Goal: Information Seeking & Learning: Find specific fact

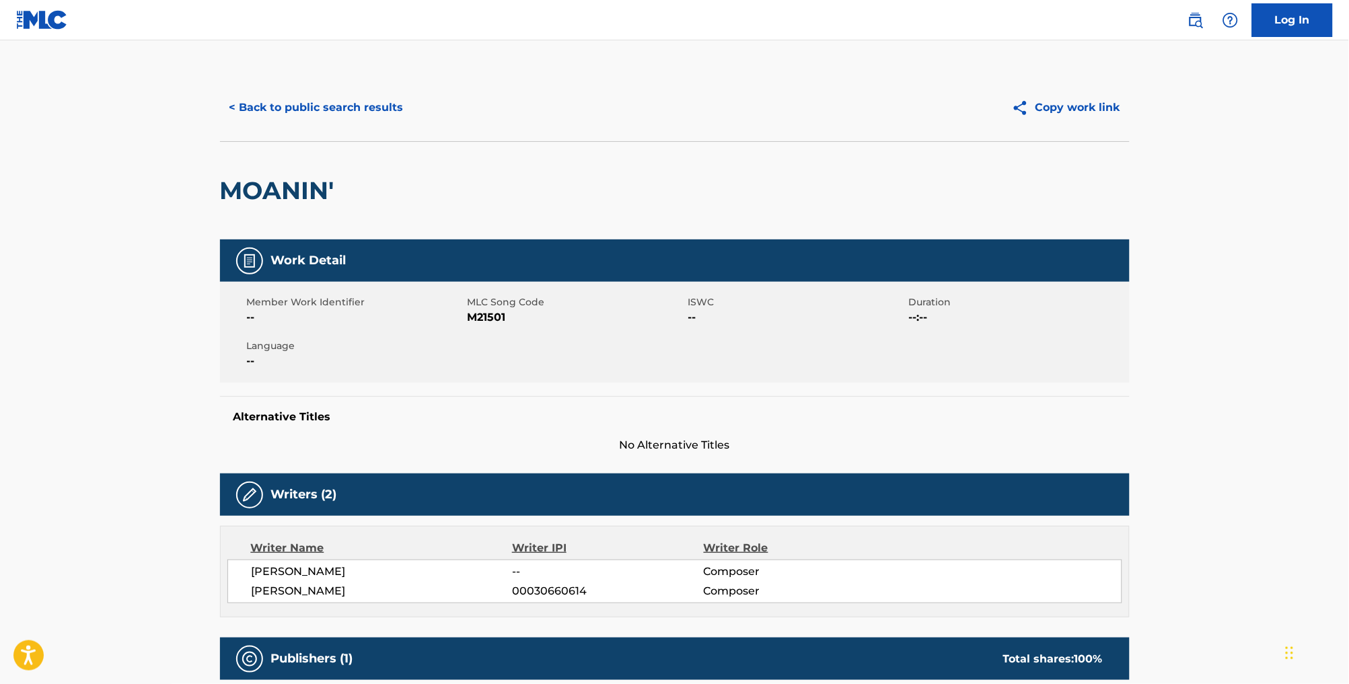
click at [317, 122] on button "< Back to public search results" at bounding box center [316, 108] width 193 height 34
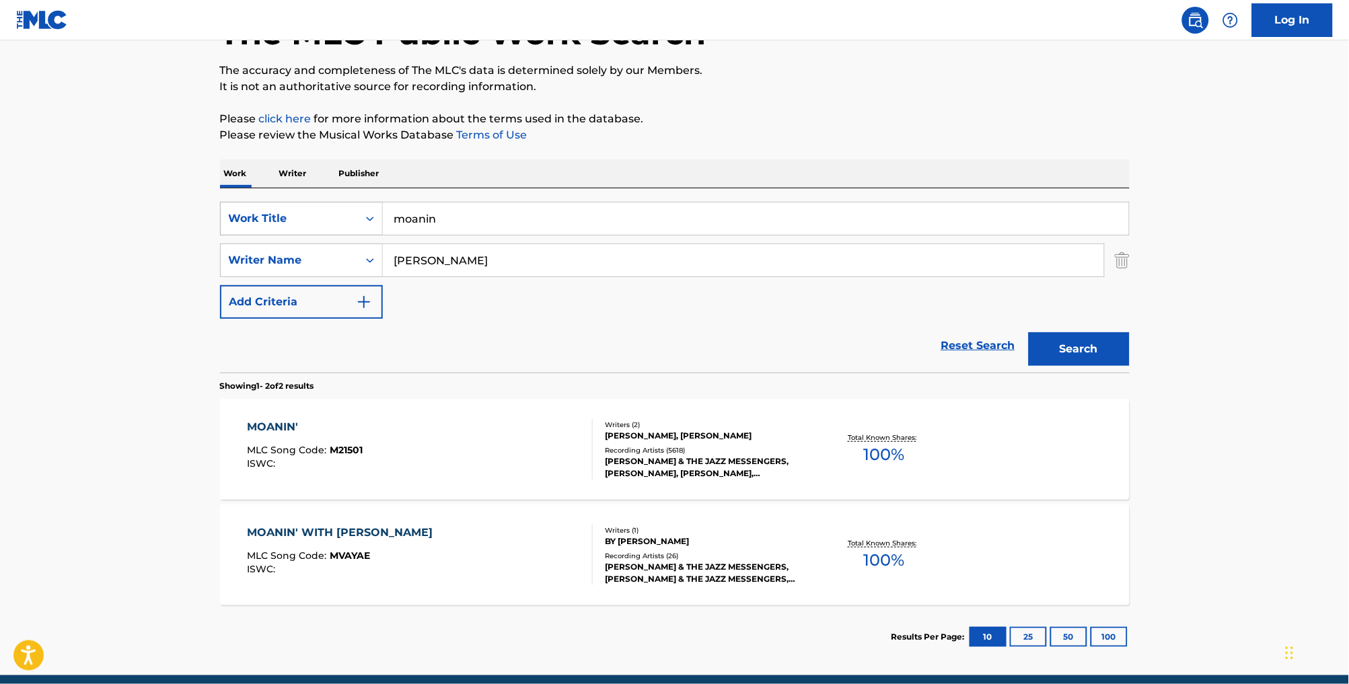
drag, startPoint x: 437, startPoint y: 234, endPoint x: 355, endPoint y: 214, distance: 85.1
click at [355, 214] on div "SearchWithCriteria01635cb4-79a7-498c-9ff7-5de789000fdf Work Title moanin" at bounding box center [675, 219] width 910 height 34
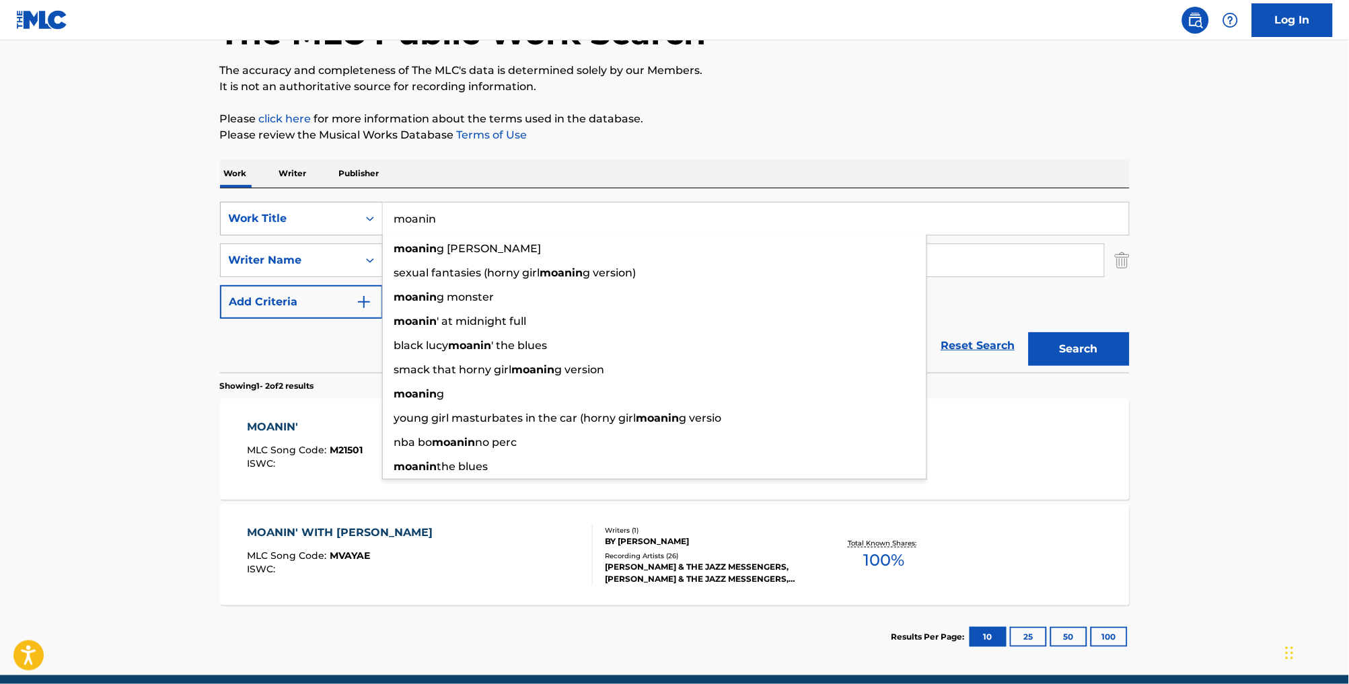
paste input "BACK IN [GEOGRAPHIC_DATA]"
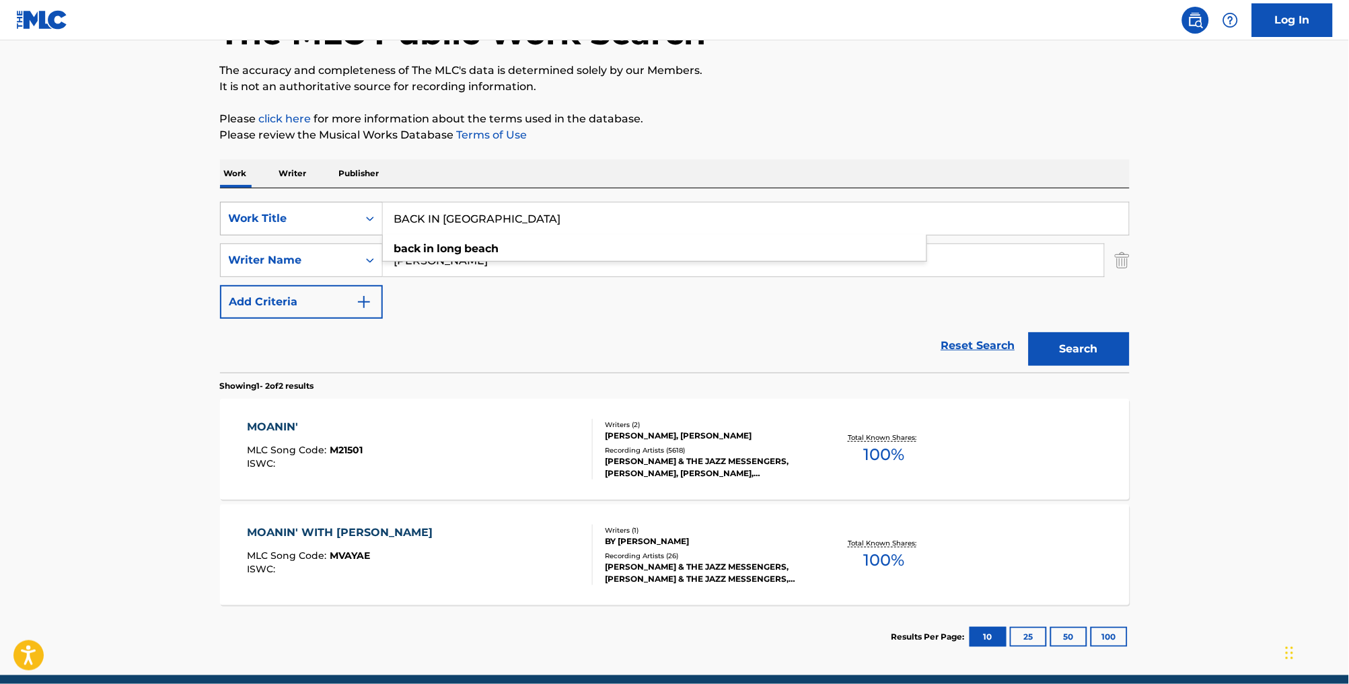
type input "BACK IN [GEOGRAPHIC_DATA]"
drag, startPoint x: 461, startPoint y: 281, endPoint x: 347, endPoint y: 265, distance: 115.5
click at [347, 265] on div "SearchWithCriteriabaff46b3-90eb-4522-bc3f-713838ad921a Writer Name [PERSON_NAME]" at bounding box center [675, 261] width 910 height 34
click at [1103, 365] on button "Search" at bounding box center [1079, 349] width 101 height 34
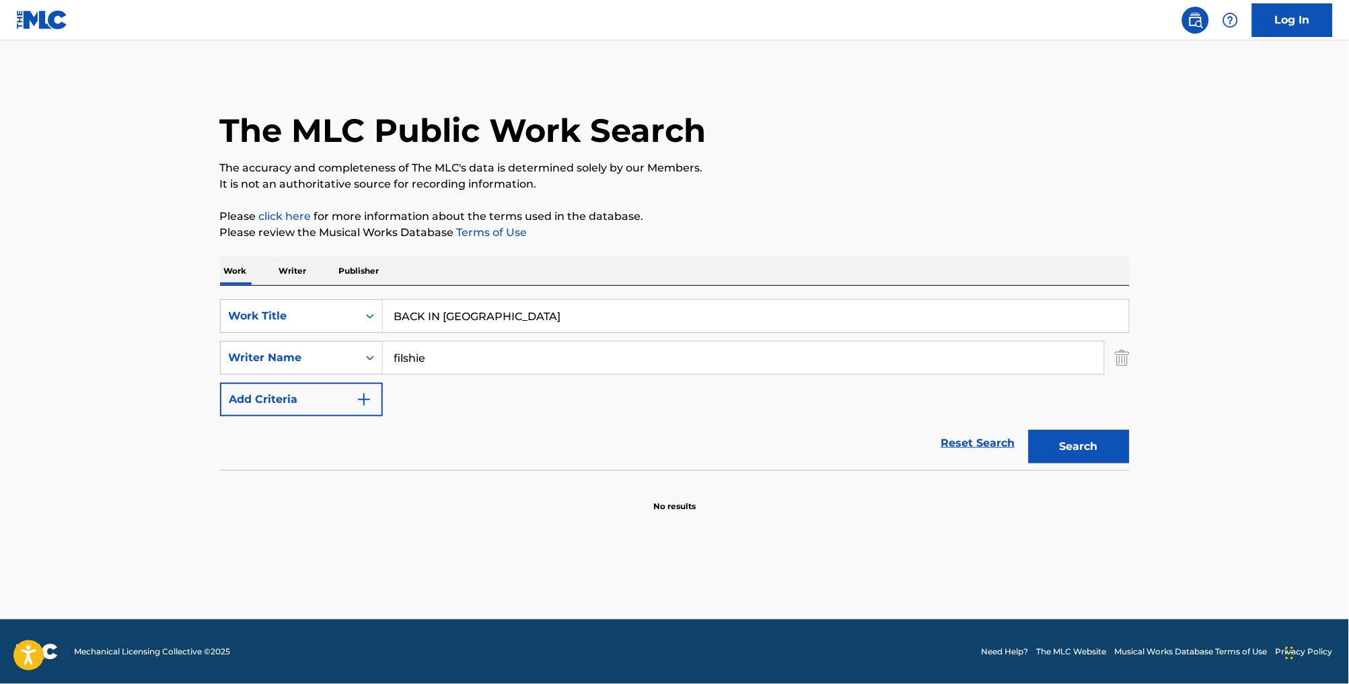
scroll to position [0, 0]
click at [1096, 464] on button "Search" at bounding box center [1079, 447] width 101 height 34
drag, startPoint x: 355, startPoint y: 360, endPoint x: 325, endPoint y: 357, distance: 29.8
click at [325, 357] on div "SearchWithCriteriabaff46b3-90eb-4522-bc3f-713838ad921a Writer Name filshie [PER…" at bounding box center [675, 358] width 910 height 34
paste input "FILSHIE"
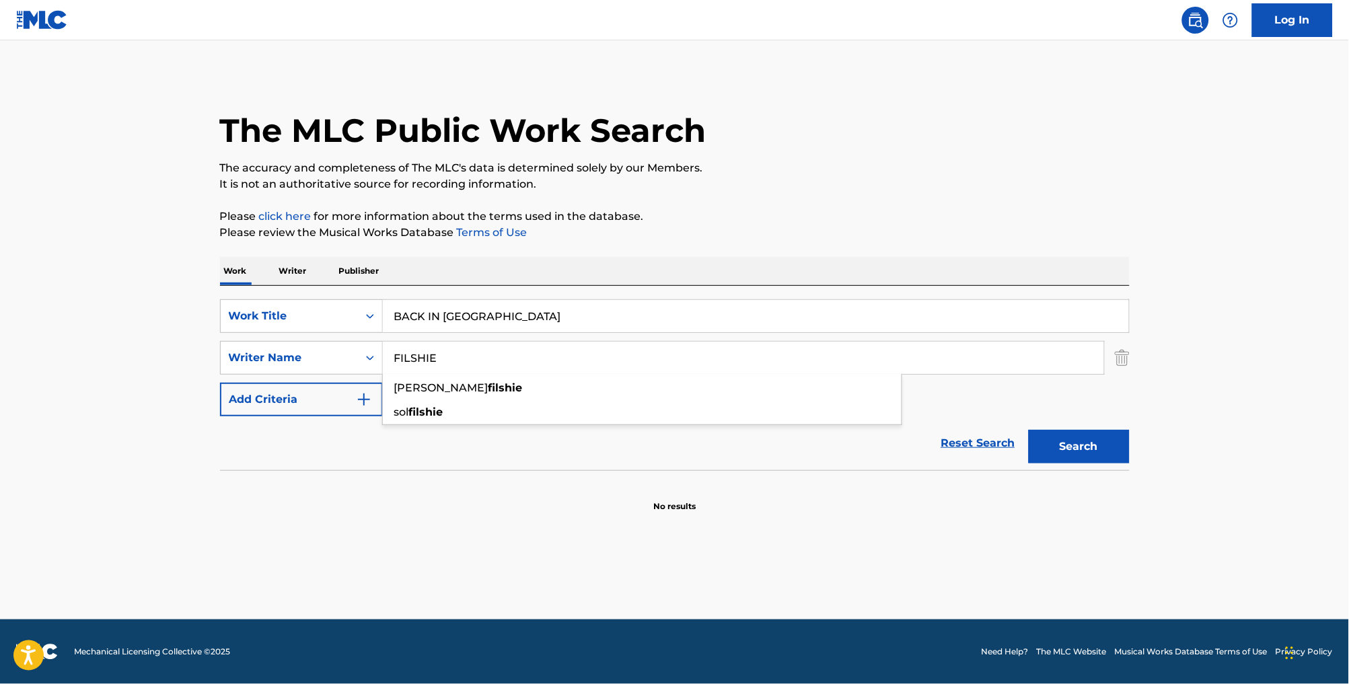
type input "FILSHIE"
click at [1103, 460] on button "Search" at bounding box center [1079, 447] width 101 height 34
drag, startPoint x: 581, startPoint y: 346, endPoint x: 369, endPoint y: 326, distance: 213.0
click at [301, 324] on div "SearchWithCriteria01635cb4-79a7-498c-9ff7-5de789000fdf Work Title BACK IN [GEOG…" at bounding box center [675, 357] width 910 height 117
drag, startPoint x: 515, startPoint y: 328, endPoint x: 530, endPoint y: 328, distance: 14.8
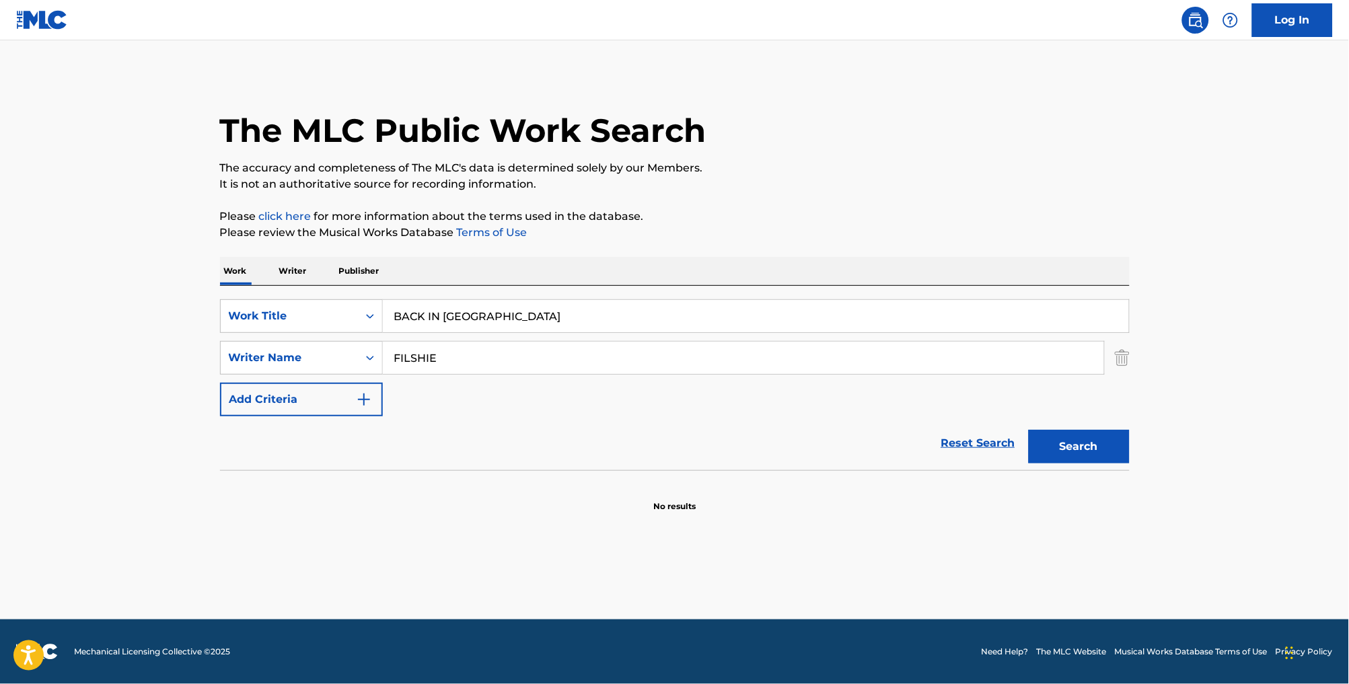
click at [515, 328] on input "BACK IN [GEOGRAPHIC_DATA]" at bounding box center [756, 316] width 746 height 32
drag, startPoint x: 530, startPoint y: 326, endPoint x: 336, endPoint y: 311, distance: 194.4
click at [336, 311] on div "SearchWithCriteria01635cb4-79a7-498c-9ff7-5de789000fdf Work Title BACK IN [GEOG…" at bounding box center [675, 316] width 910 height 34
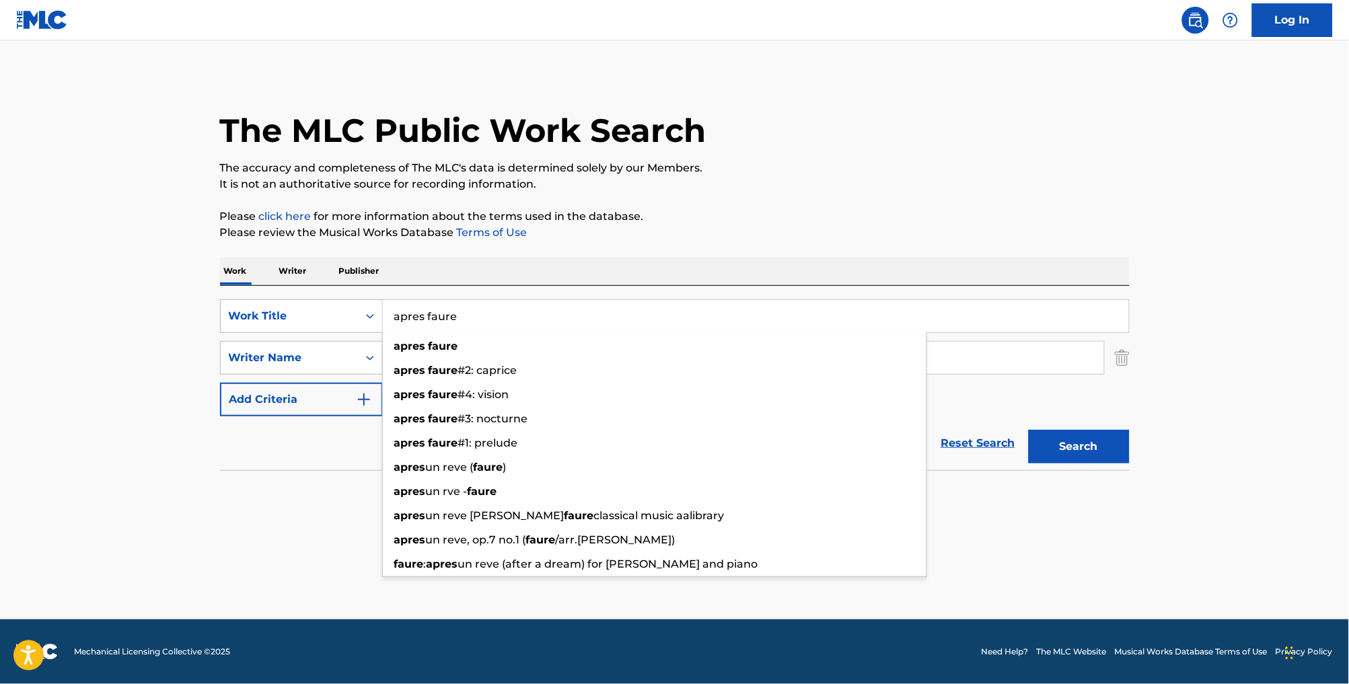
type input "apres faure"
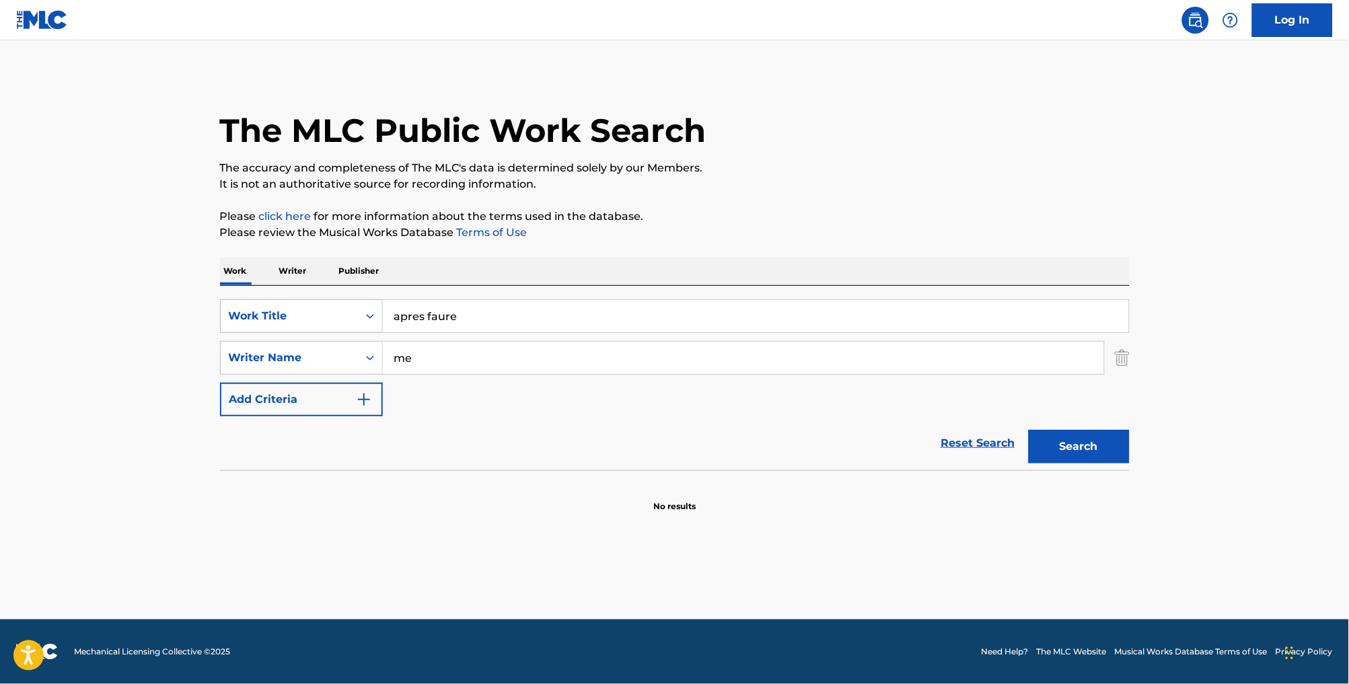
type input "m"
click at [1103, 464] on button "Search" at bounding box center [1079, 447] width 101 height 34
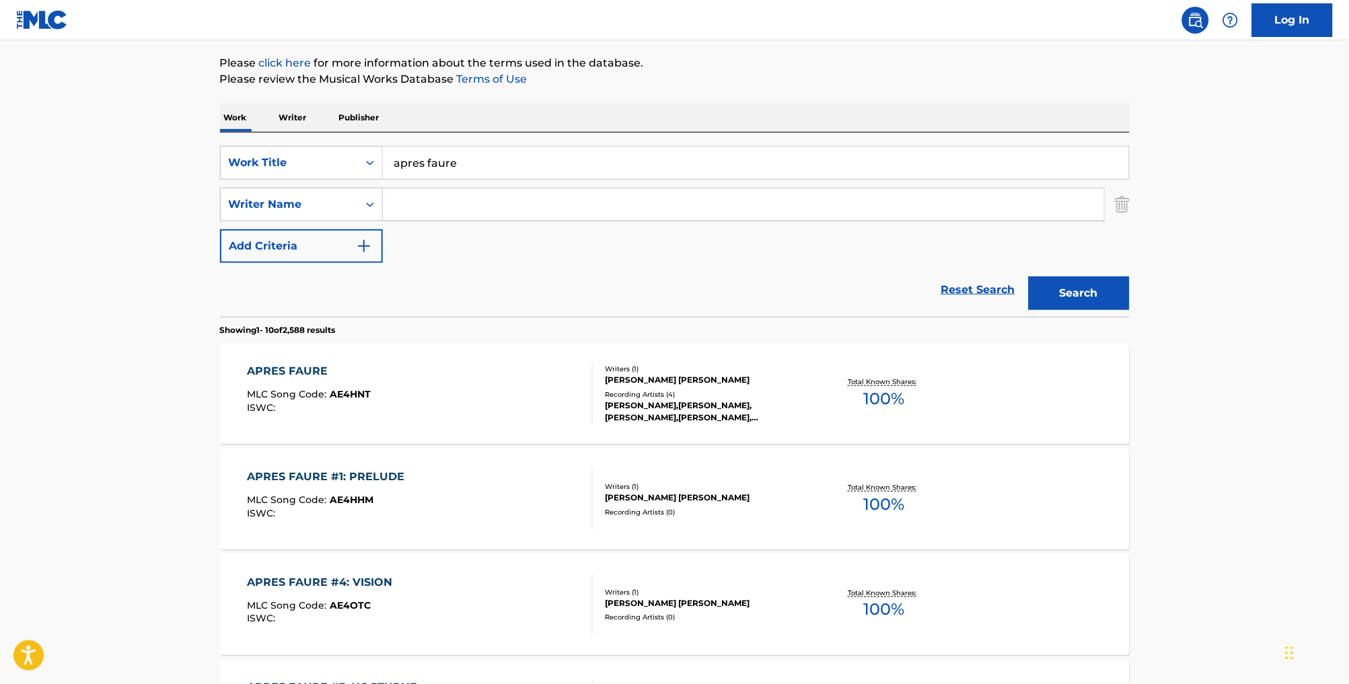
scroll to position [156, 0]
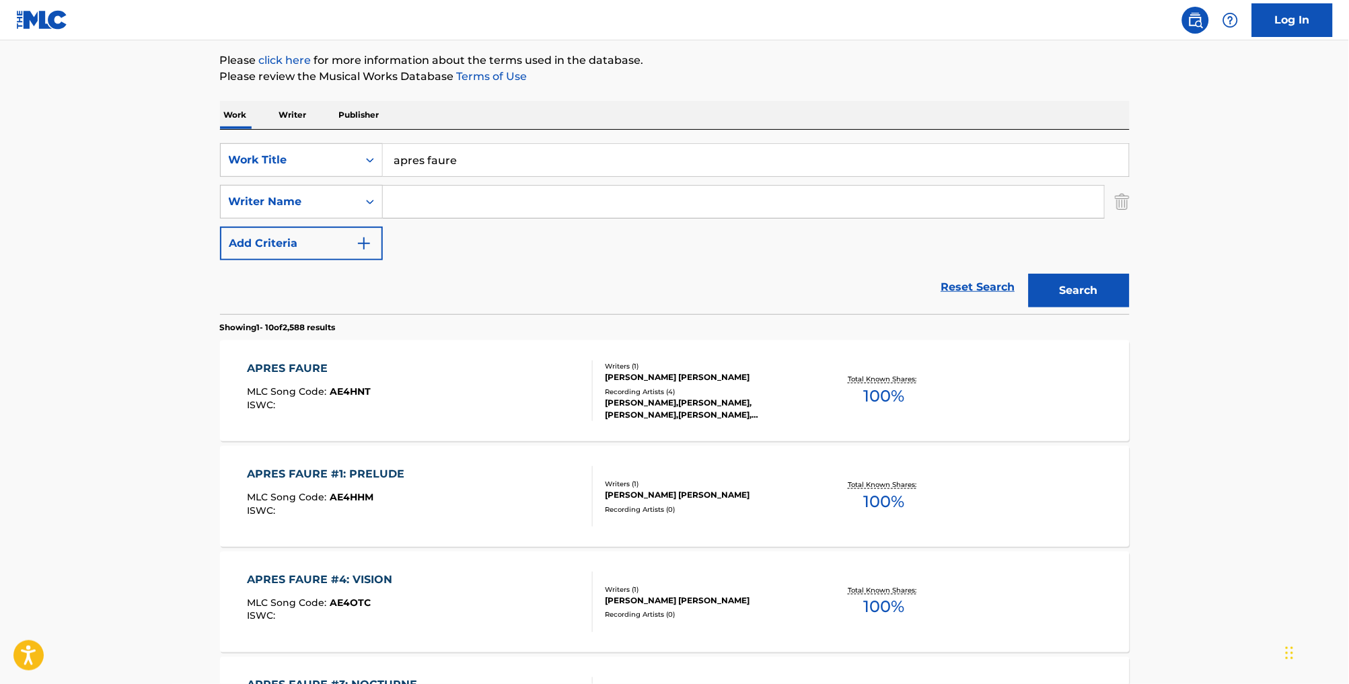
click at [490, 421] on div "APRES FAURE MLC Song Code : AE4HNT ISWC :" at bounding box center [420, 391] width 346 height 61
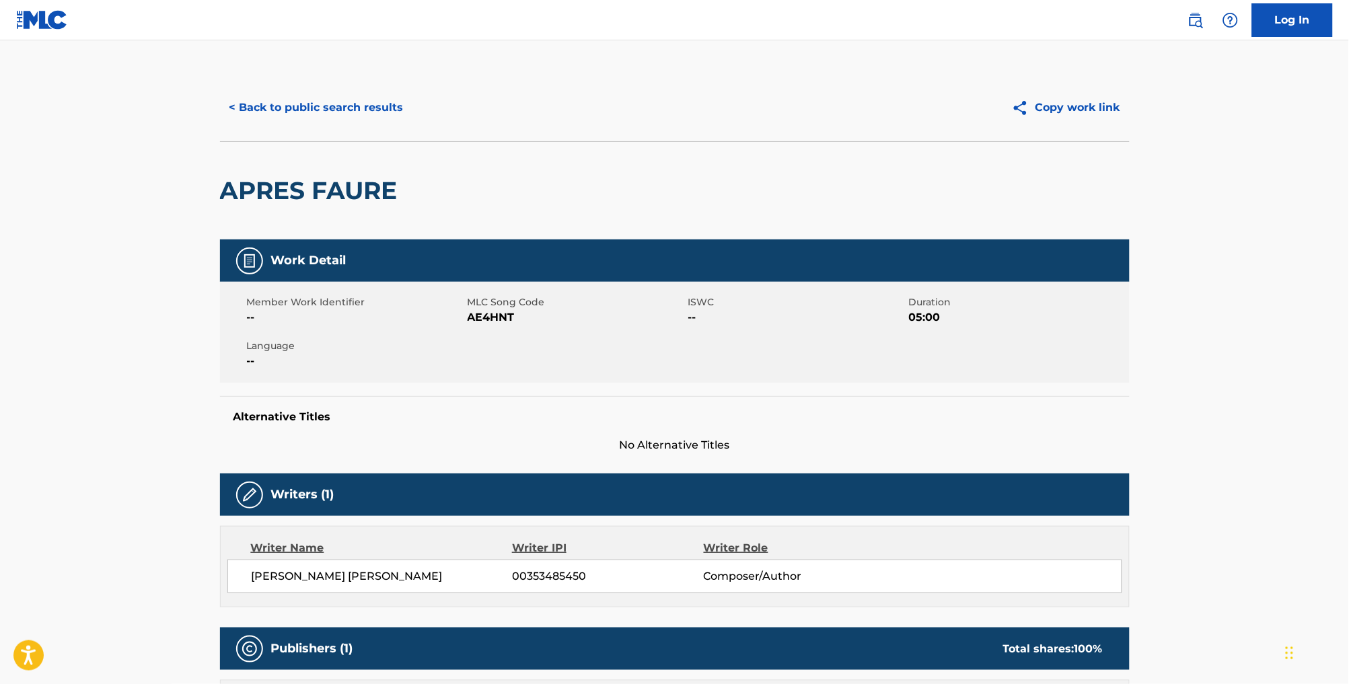
click at [312, 114] on button "< Back to public search results" at bounding box center [316, 108] width 193 height 34
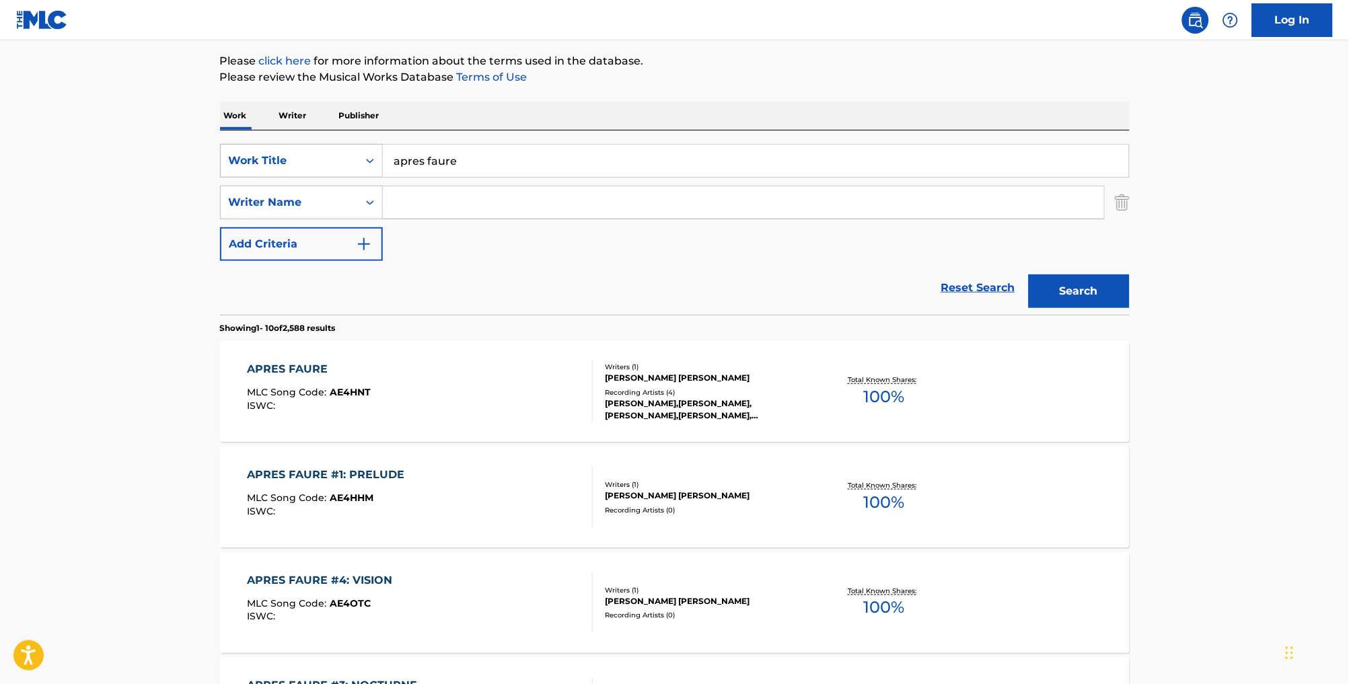
drag, startPoint x: 308, startPoint y: 171, endPoint x: 309, endPoint y: 181, distance: 10.2
click at [307, 169] on div "Work Title" at bounding box center [289, 161] width 121 height 16
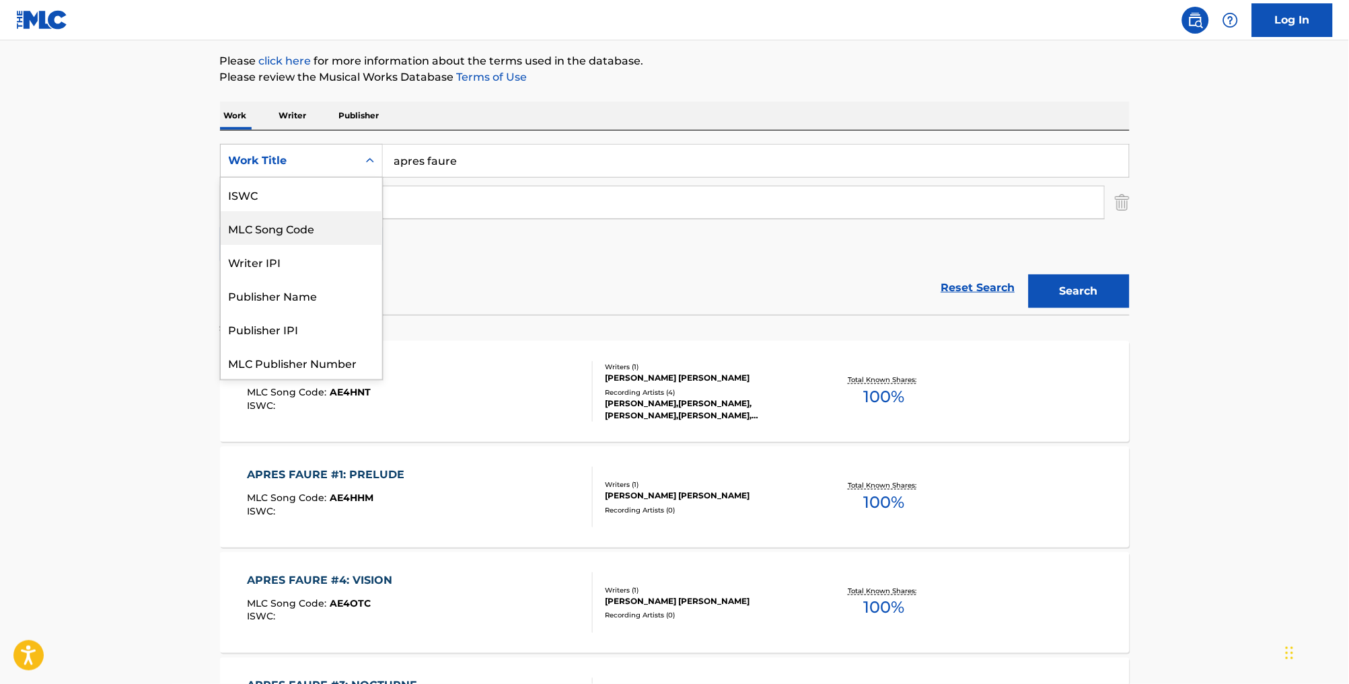
scroll to position [38, 0]
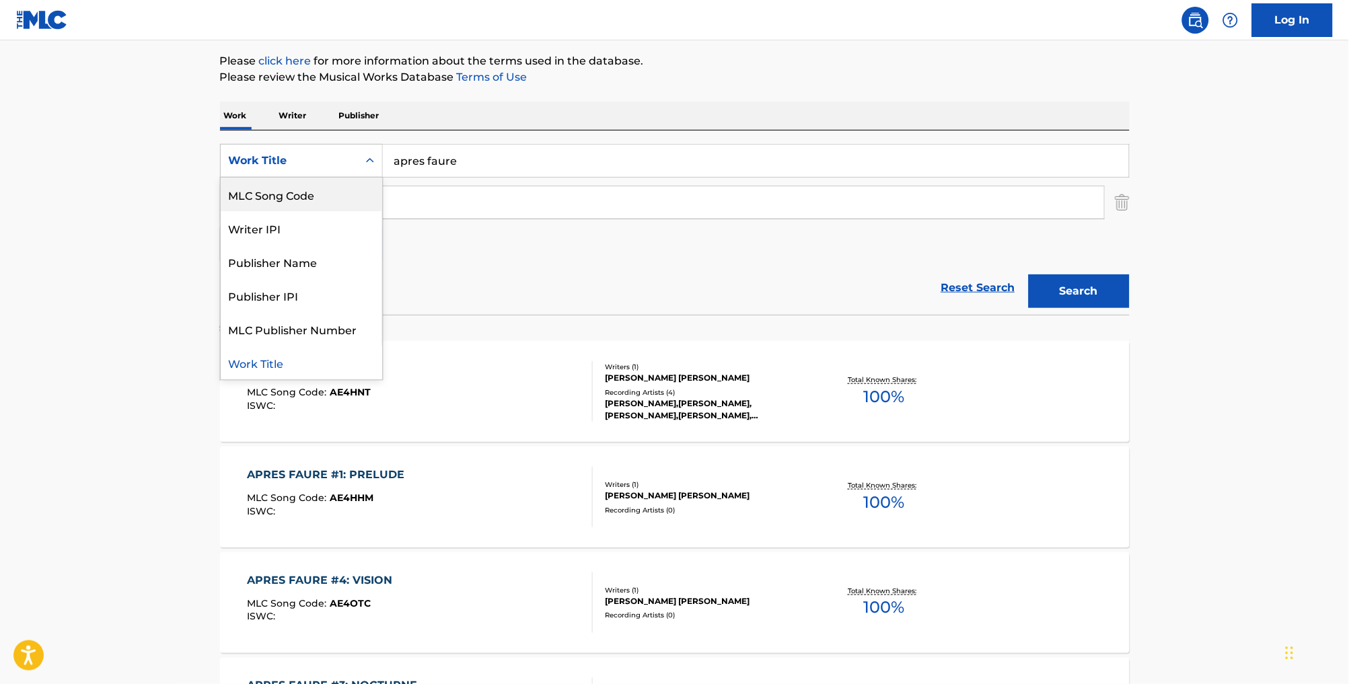
click at [308, 205] on div "MLC Song Code" at bounding box center [302, 195] width 162 height 34
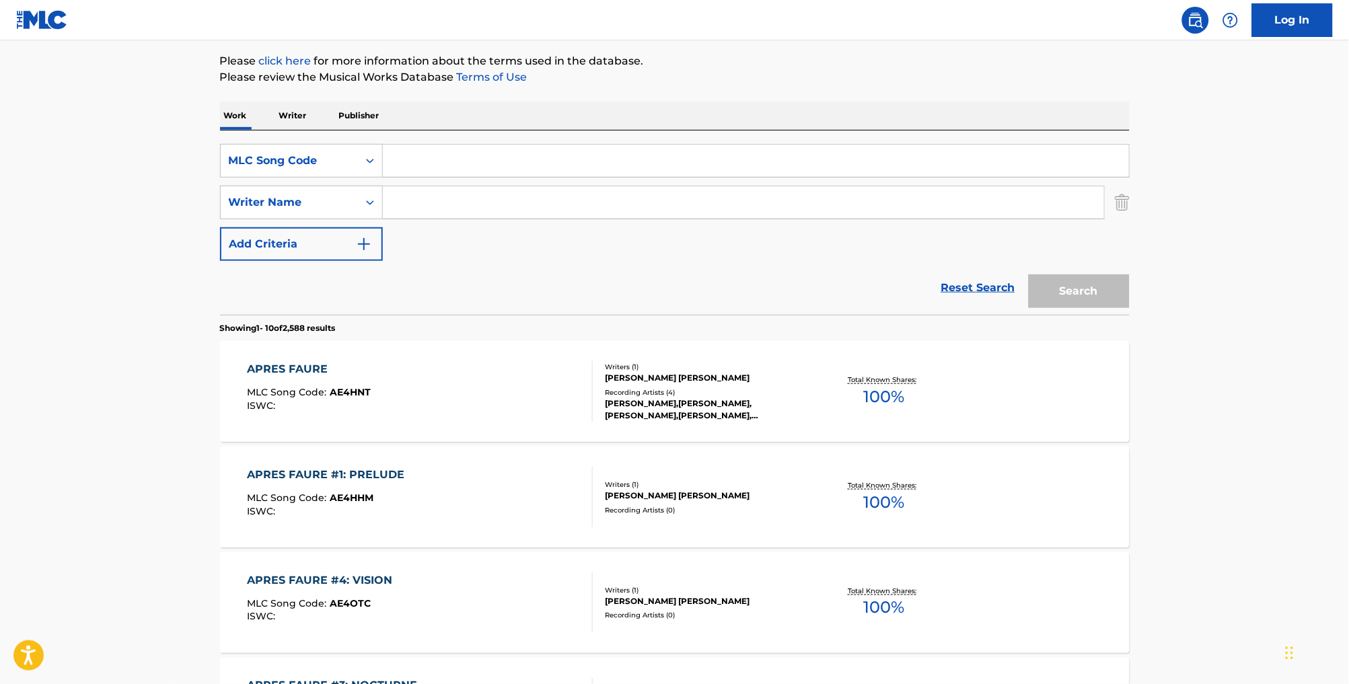
drag, startPoint x: 467, startPoint y: 172, endPoint x: 446, endPoint y: 171, distance: 20.9
click at [446, 171] on input "Search Form" at bounding box center [756, 161] width 746 height 32
paste input "S2288N"
type input "S2288N"
click at [1123, 308] on button "Search" at bounding box center [1079, 292] width 101 height 34
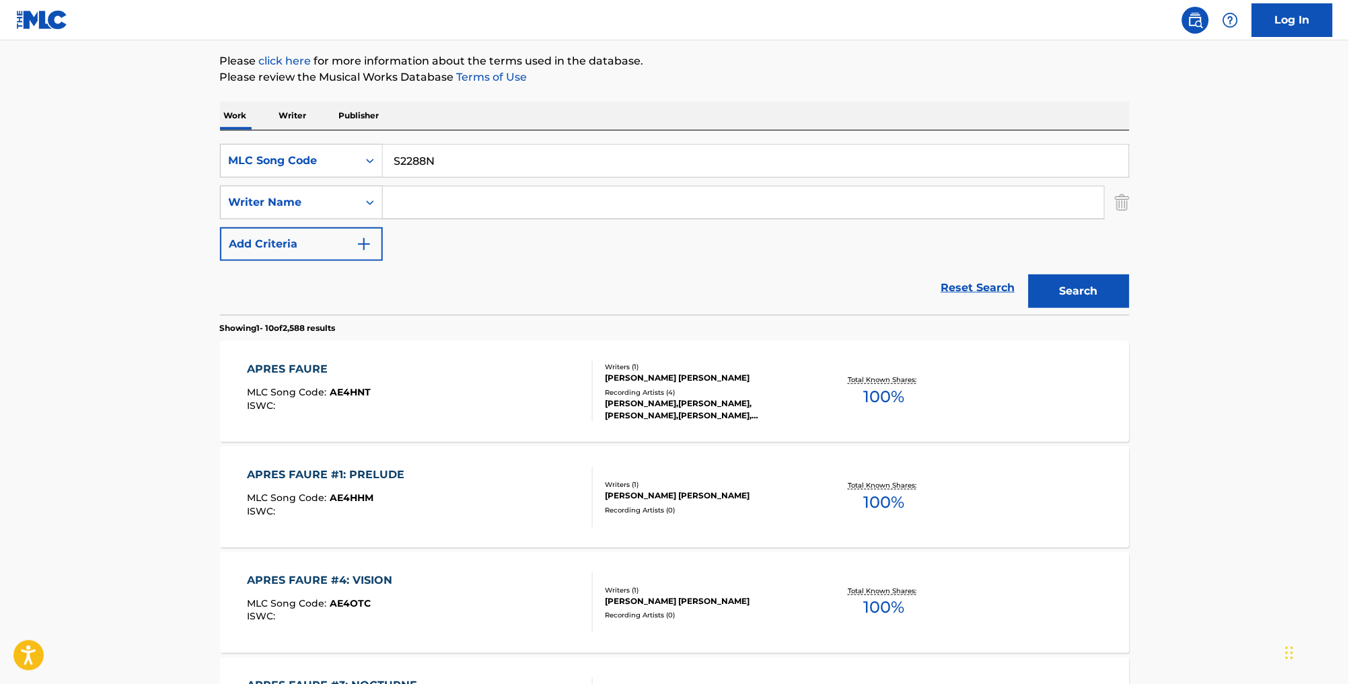
scroll to position [0, 0]
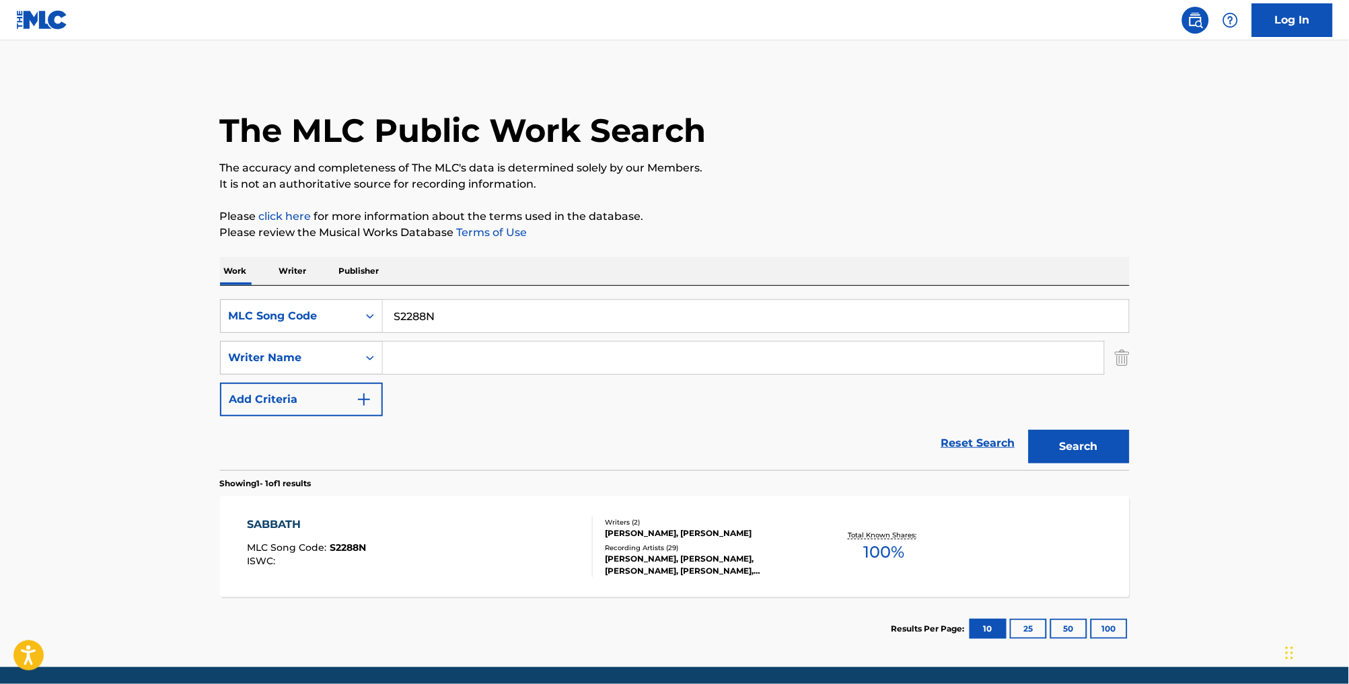
click at [481, 558] on div "SABBATH MLC Song Code : S2288N ISWC :" at bounding box center [420, 547] width 346 height 61
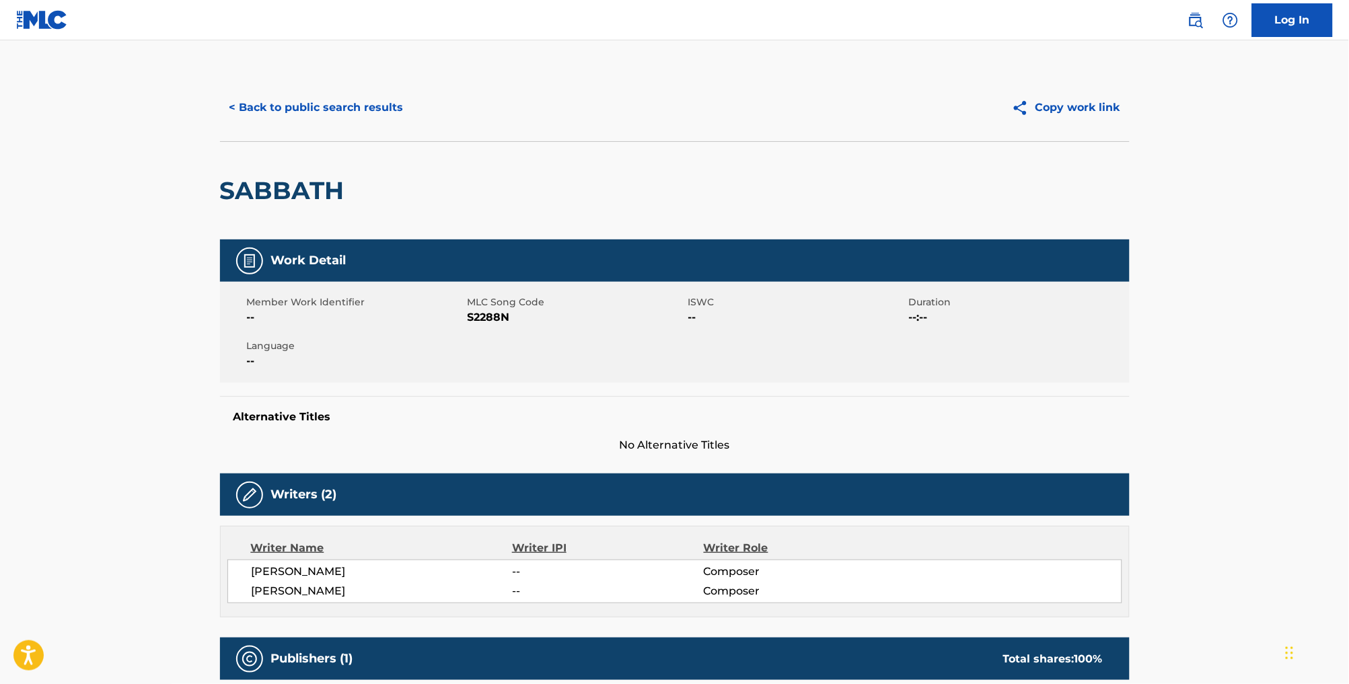
click at [335, 117] on button "< Back to public search results" at bounding box center [316, 108] width 193 height 34
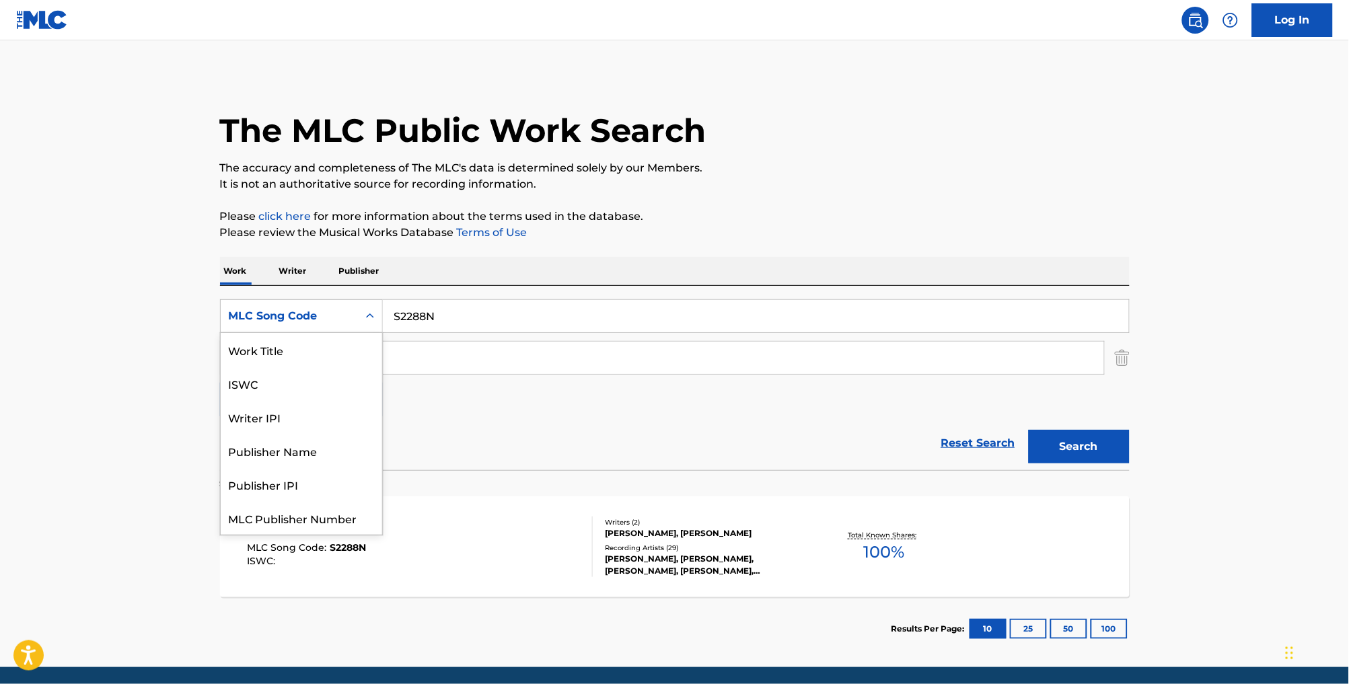
click at [281, 329] on div "MLC Song Code" at bounding box center [289, 317] width 137 height 26
drag, startPoint x: 293, startPoint y: 369, endPoint x: 322, endPoint y: 359, distance: 31.1
click at [292, 367] on div "Work Title" at bounding box center [302, 350] width 162 height 34
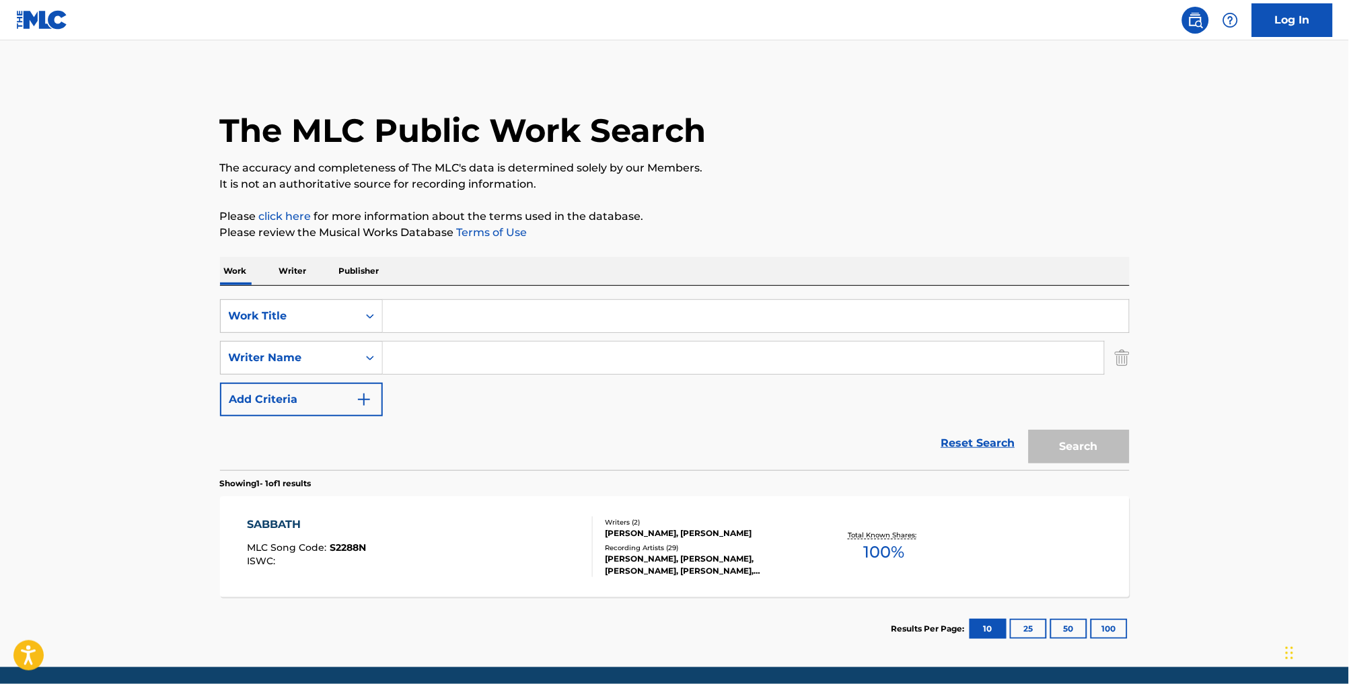
click at [427, 330] on input "Search Form" at bounding box center [756, 316] width 746 height 32
paste input "PSYCHEDELIC TECHNO DEATH"
type input "PSYCHEDELIC TECHNO DEATH"
click at [1098, 457] on button "Search" at bounding box center [1079, 447] width 101 height 34
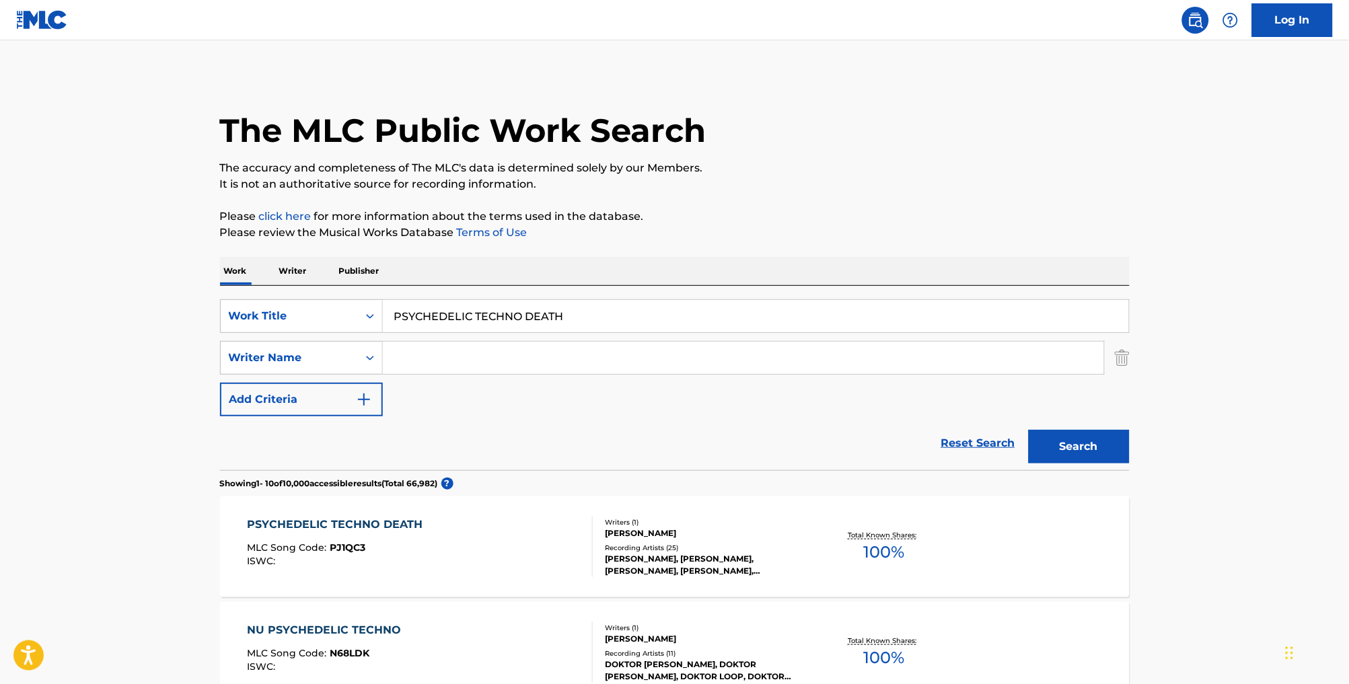
click at [427, 370] on input "Search Form" at bounding box center [743, 358] width 721 height 32
click at [1103, 464] on button "Search" at bounding box center [1079, 447] width 101 height 34
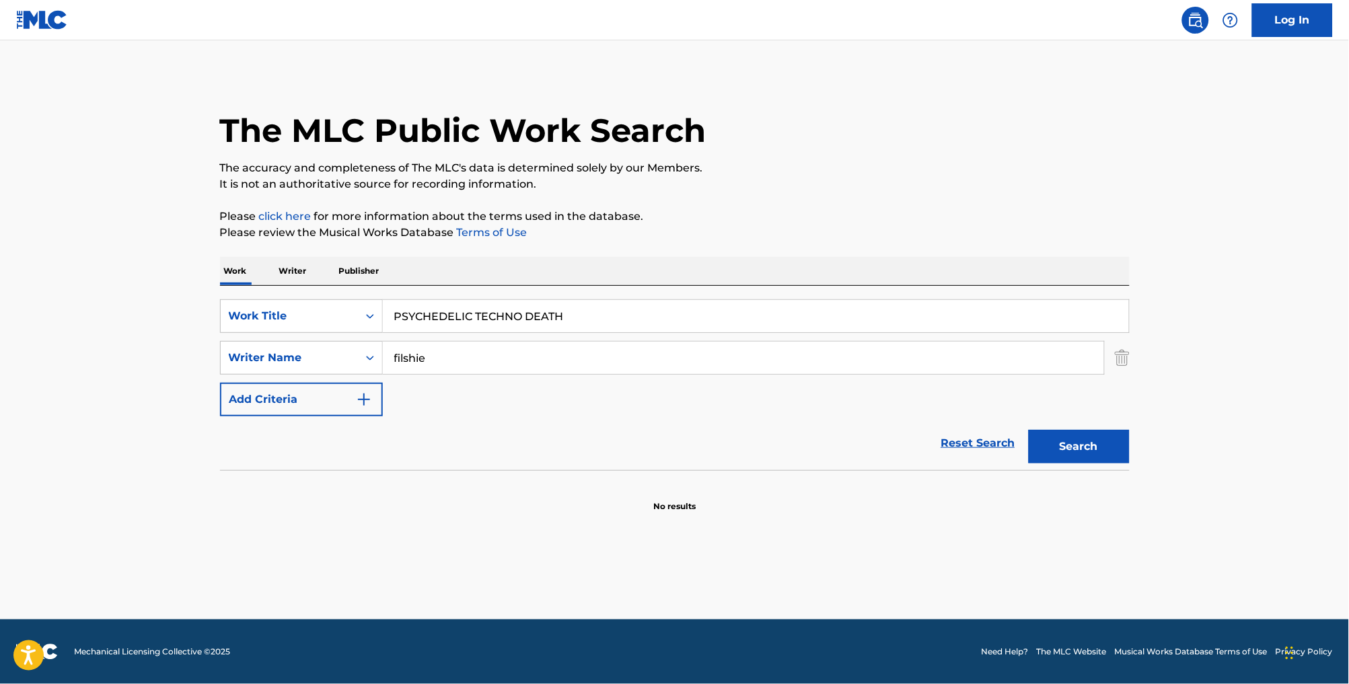
click at [433, 374] on input "filshie" at bounding box center [743, 358] width 721 height 32
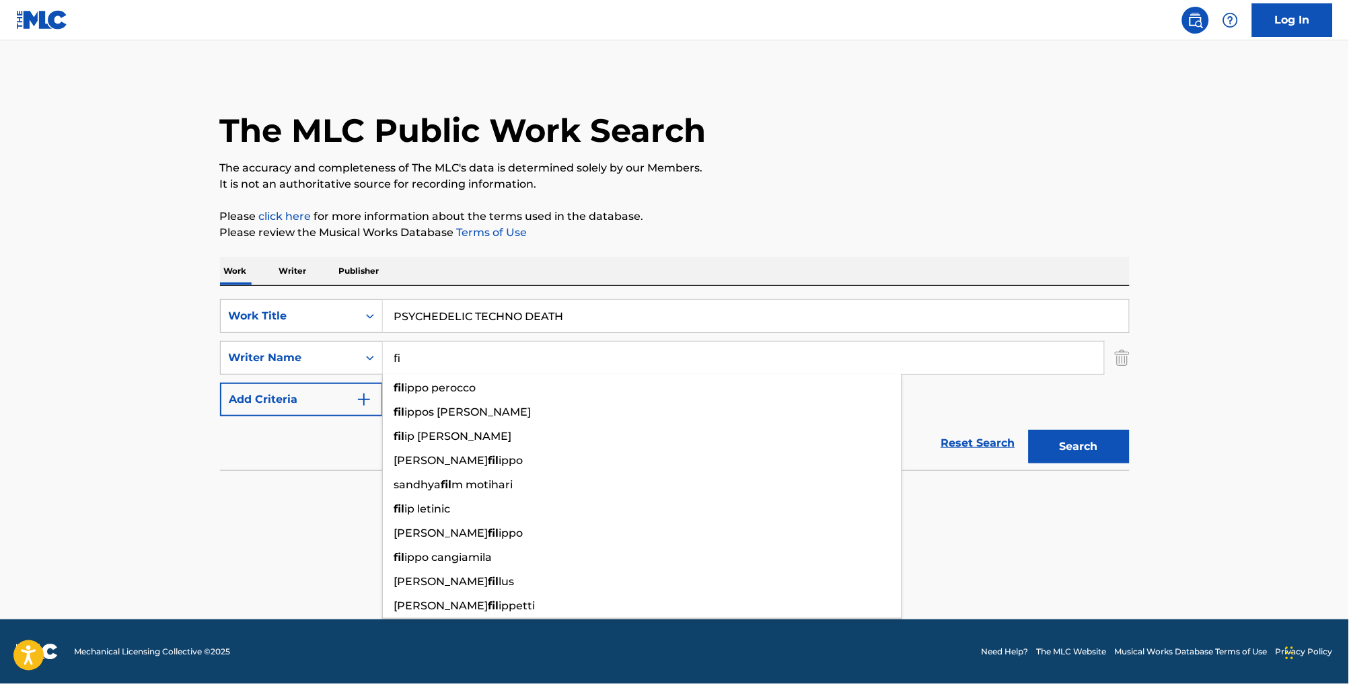
type input "f"
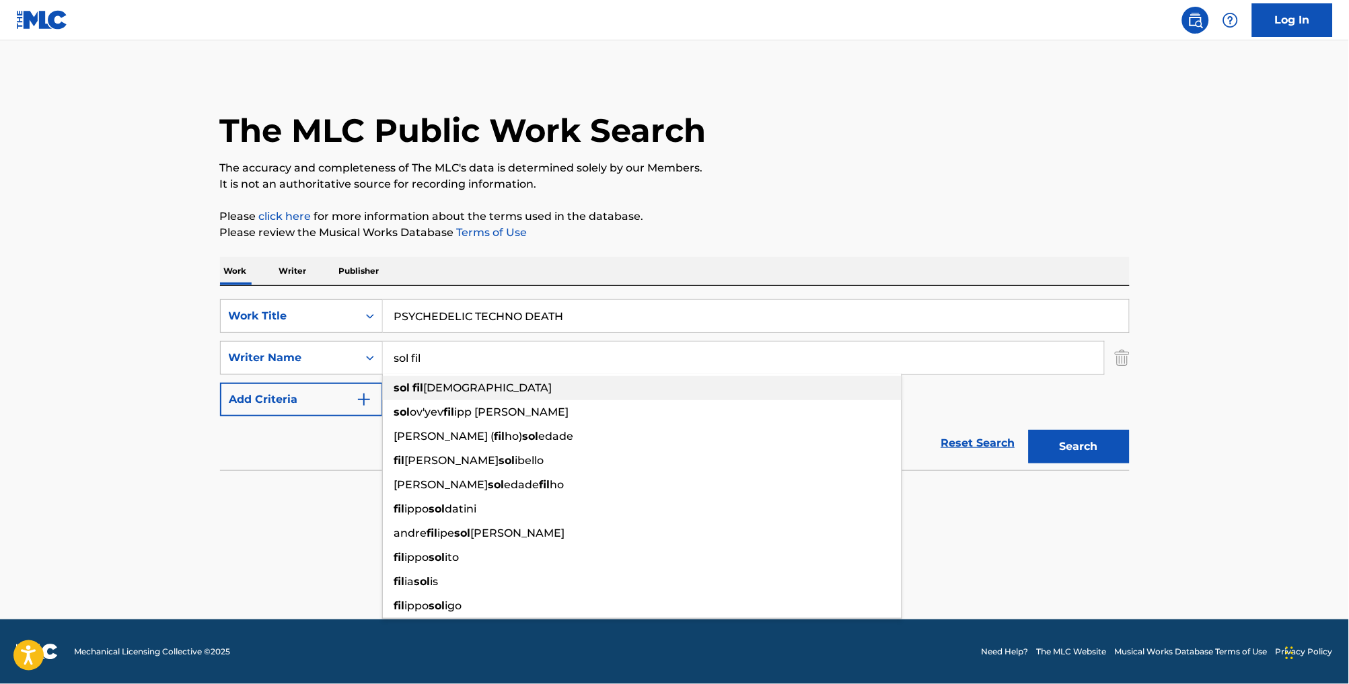
click at [433, 398] on div "sol fil shie" at bounding box center [642, 388] width 519 height 24
type input "[PERSON_NAME]"
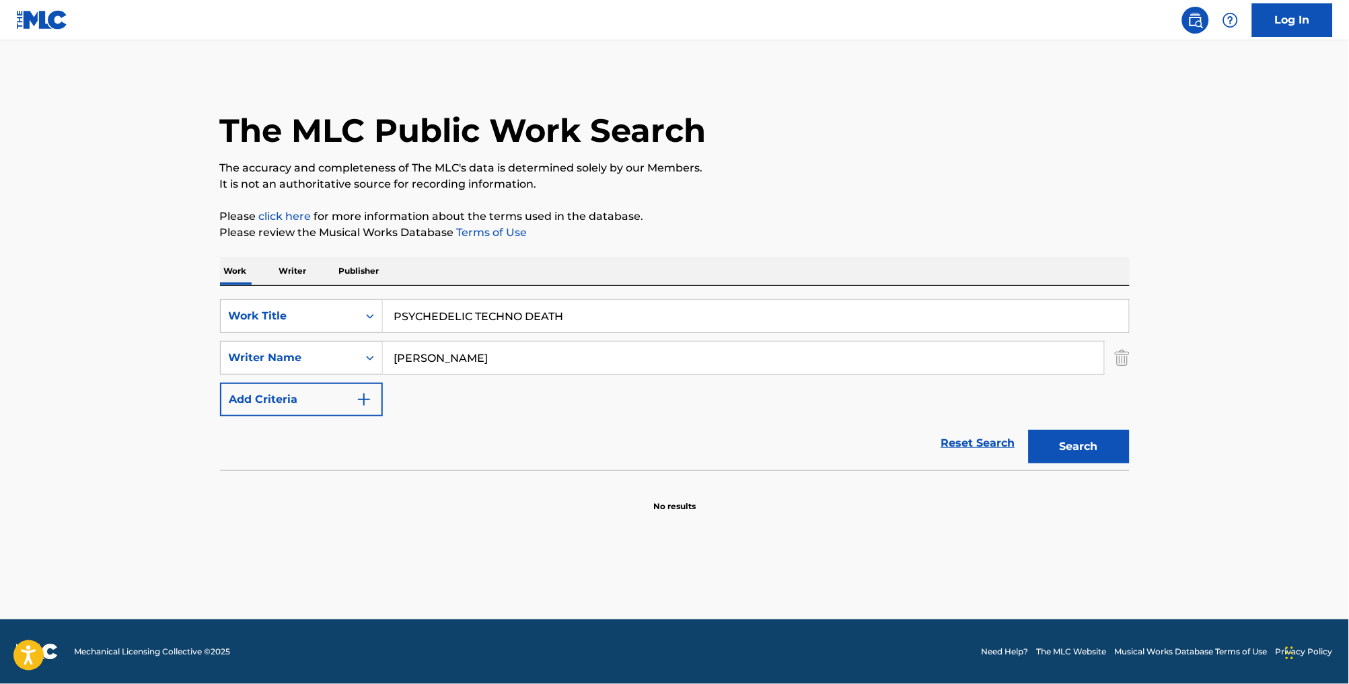
click at [1104, 464] on button "Search" at bounding box center [1079, 447] width 101 height 34
drag, startPoint x: 571, startPoint y: 329, endPoint x: 375, endPoint y: 320, distance: 196.7
click at [383, 320] on input "PSYCHEDELIC TECHNO DEATH" at bounding box center [756, 316] width 746 height 32
paste input "LiveLaughFukit"
type input "LiveLaughFukit"
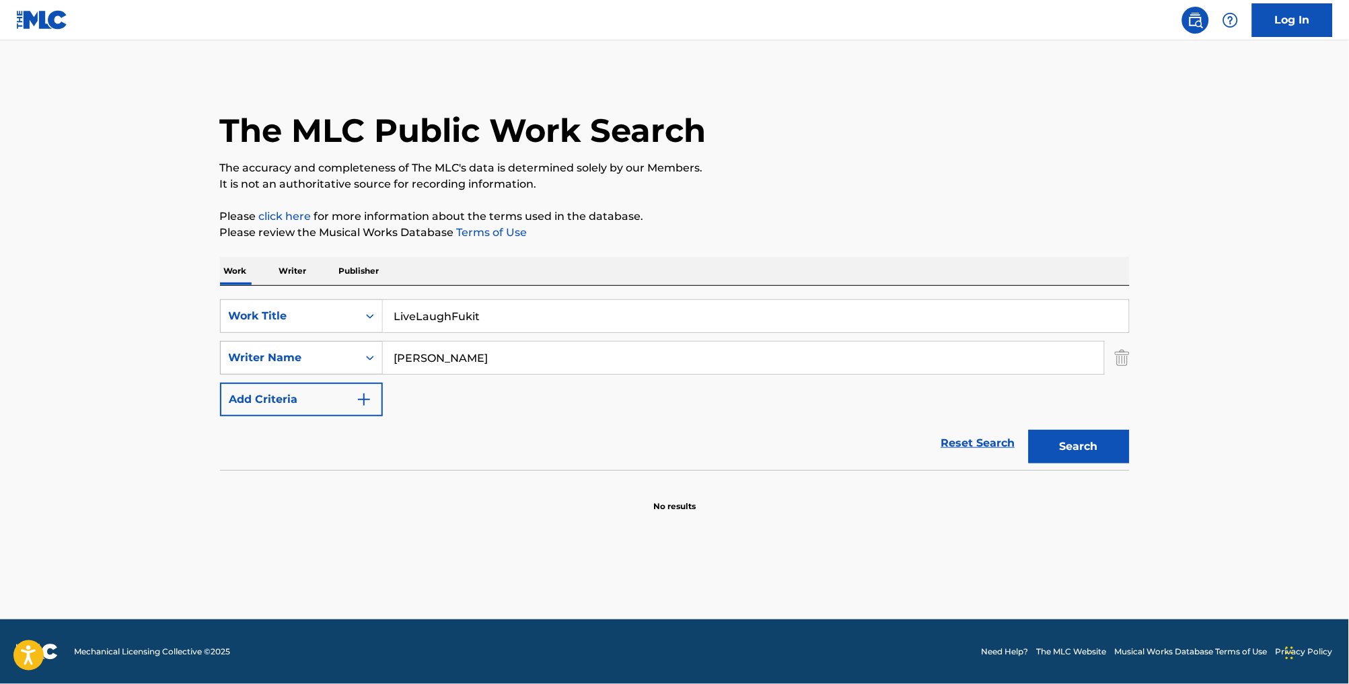
drag, startPoint x: 388, startPoint y: 369, endPoint x: 324, endPoint y: 362, distance: 65.0
click at [324, 363] on div "SearchWithCriteriabaff46b3-90eb-4522-bc3f-713838ad921a Writer Name [PERSON_NAME]" at bounding box center [675, 358] width 910 height 34
click at [1103, 464] on button "Search" at bounding box center [1079, 447] width 101 height 34
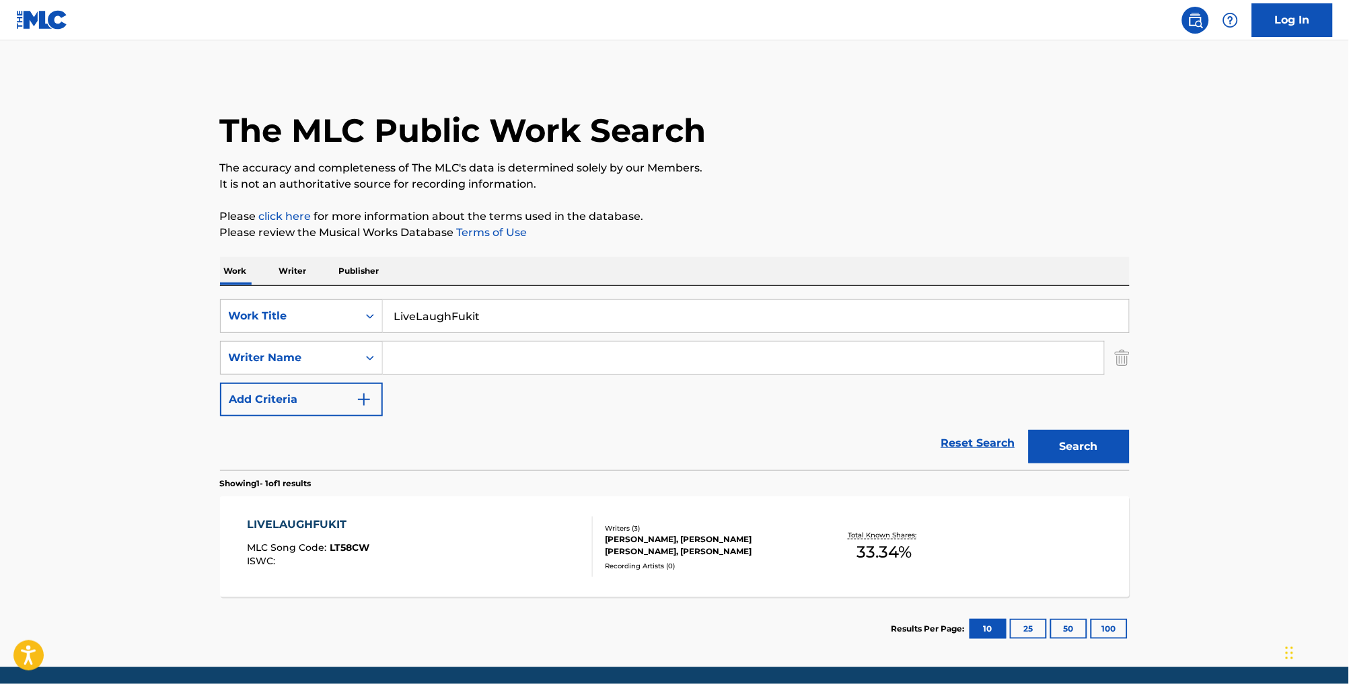
click at [437, 577] on div "LIVELAUGHFUKIT MLC Song Code : LT58CW ISWC :" at bounding box center [420, 547] width 346 height 61
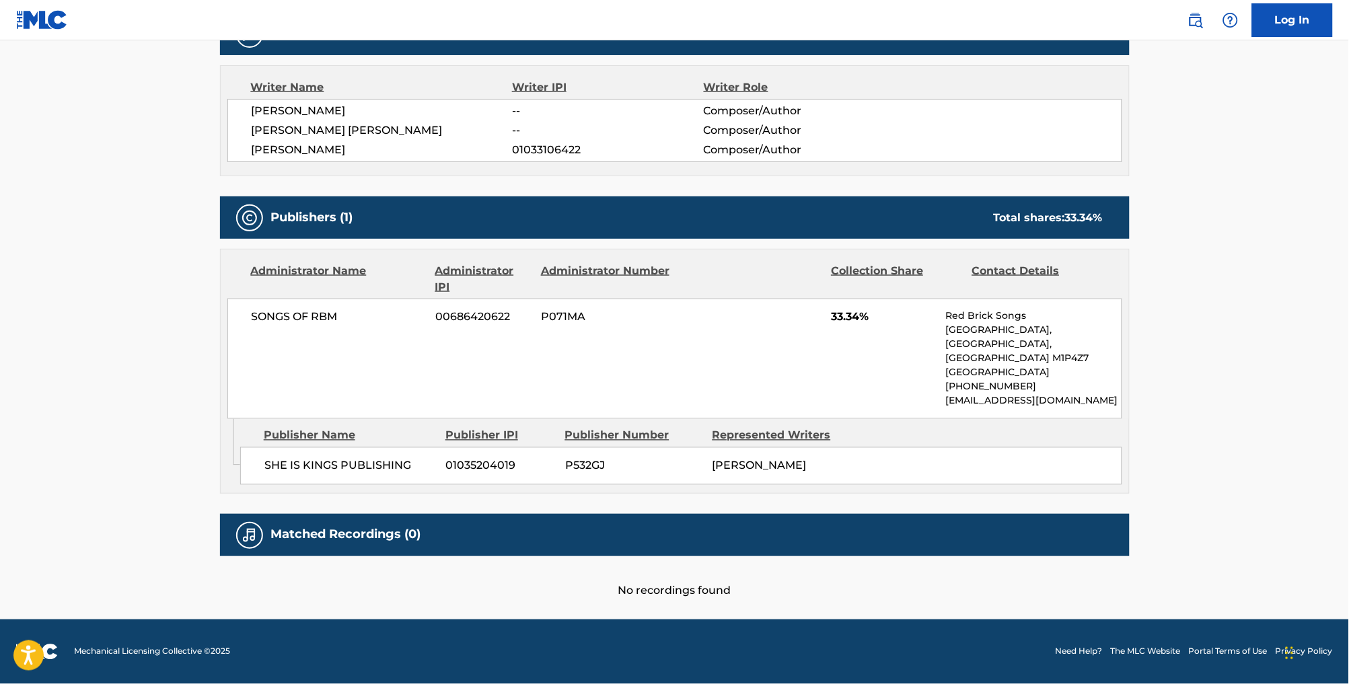
scroll to position [477, 0]
